Goal: Find specific page/section: Find specific page/section

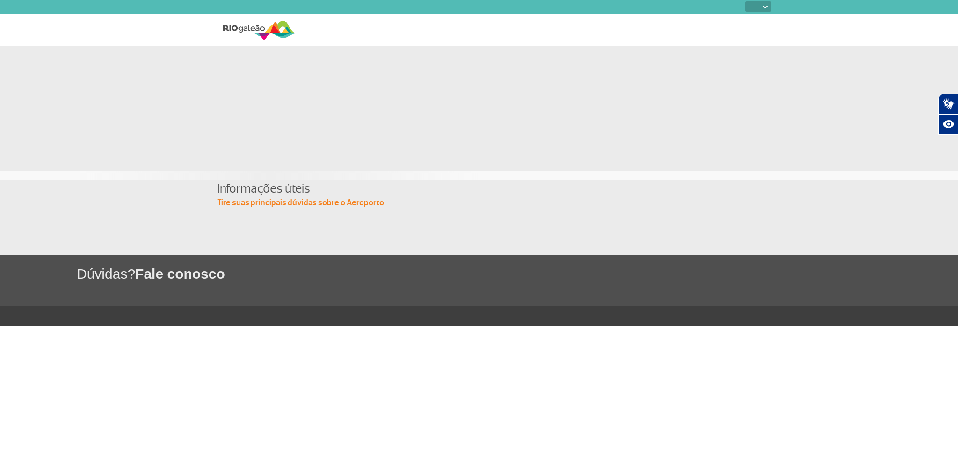
select select
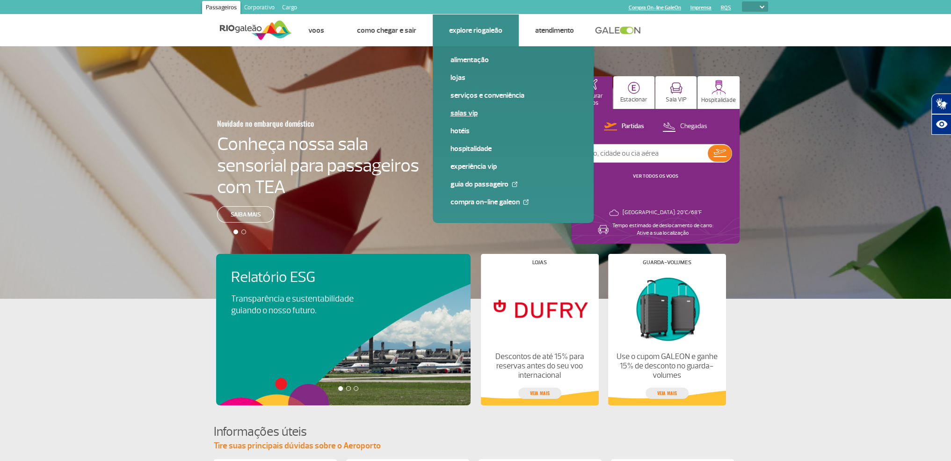
click at [465, 115] on link "Salas VIP" at bounding box center [513, 113] width 125 height 10
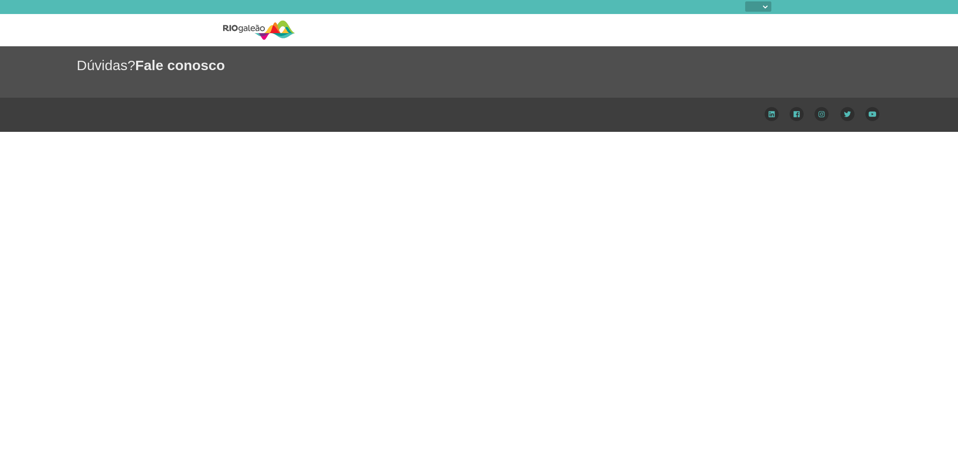
select select
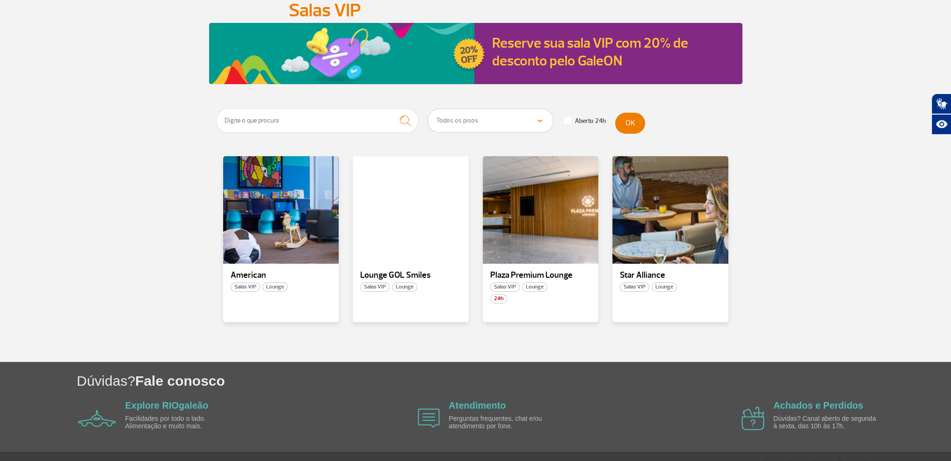
scroll to position [108, 0]
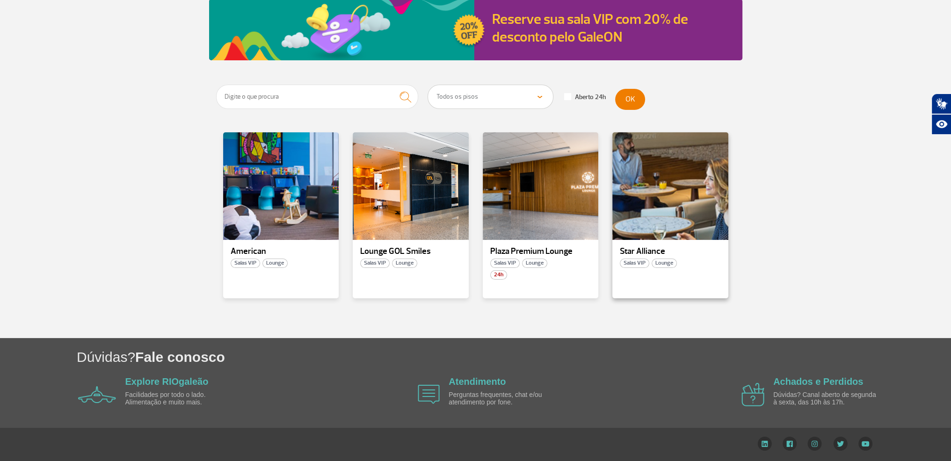
click at [634, 263] on span "Salas VIP" at bounding box center [634, 263] width 29 height 9
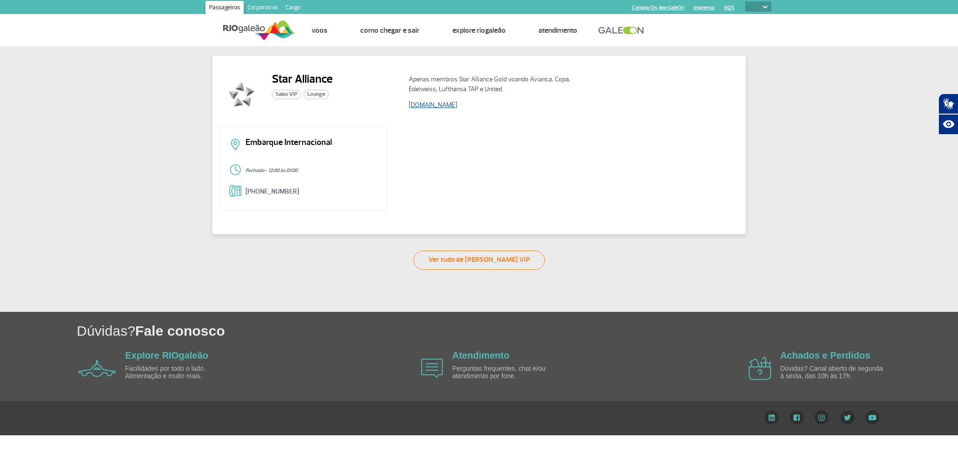
click at [435, 107] on link "www.staralliance.com" at bounding box center [433, 105] width 48 height 8
